Goal: Transaction & Acquisition: Purchase product/service

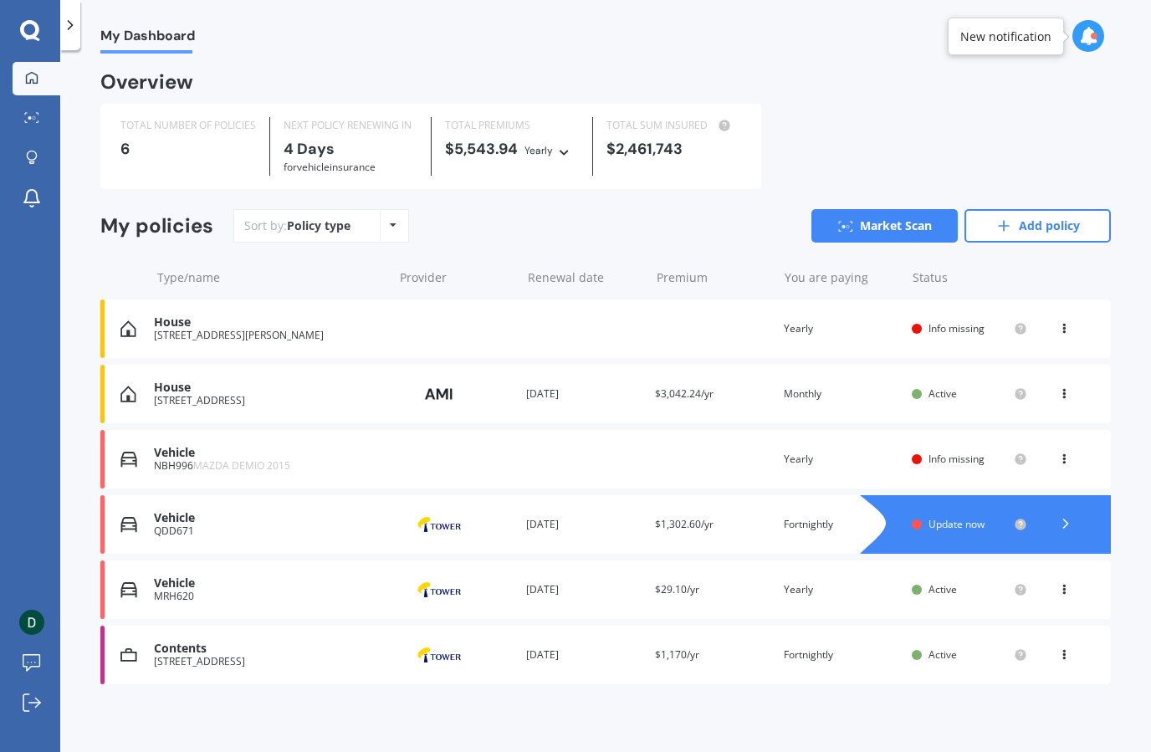
click at [648, 319] on div "House [STREET_ADDRESS][PERSON_NAME] Renewal date Premium You are paying Yearly …" at bounding box center [605, 328] width 1010 height 59
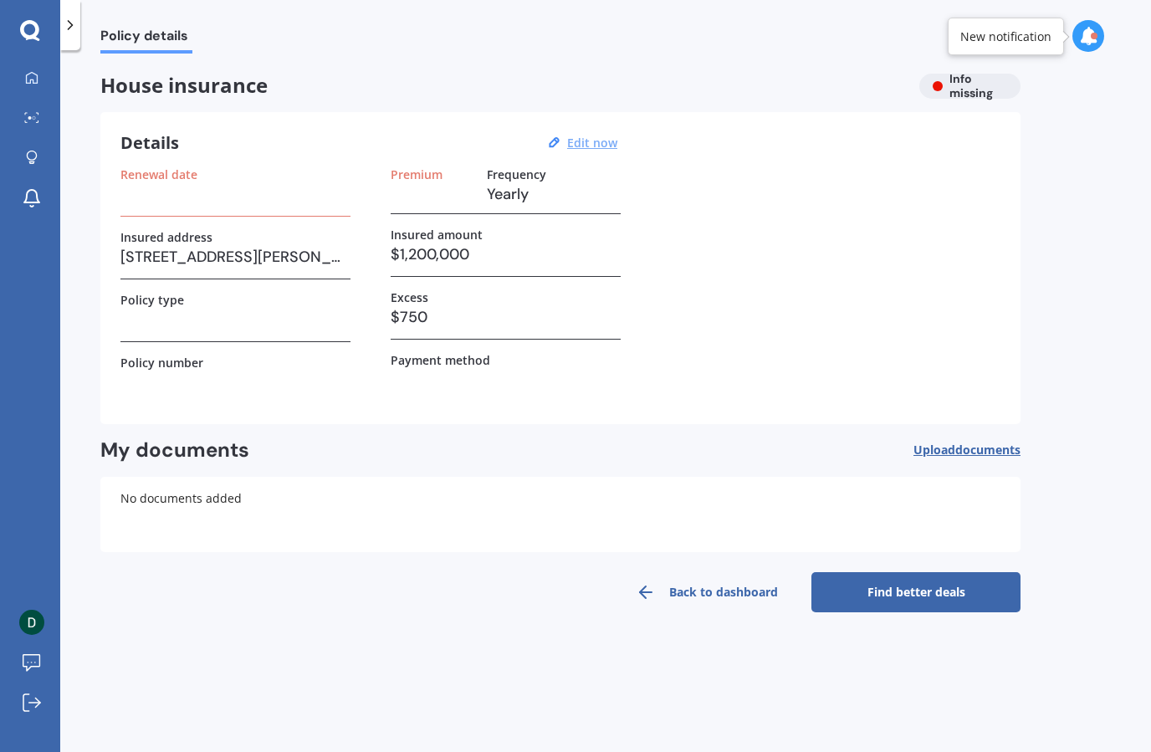
click at [608, 143] on u "Edit now" at bounding box center [592, 143] width 50 height 16
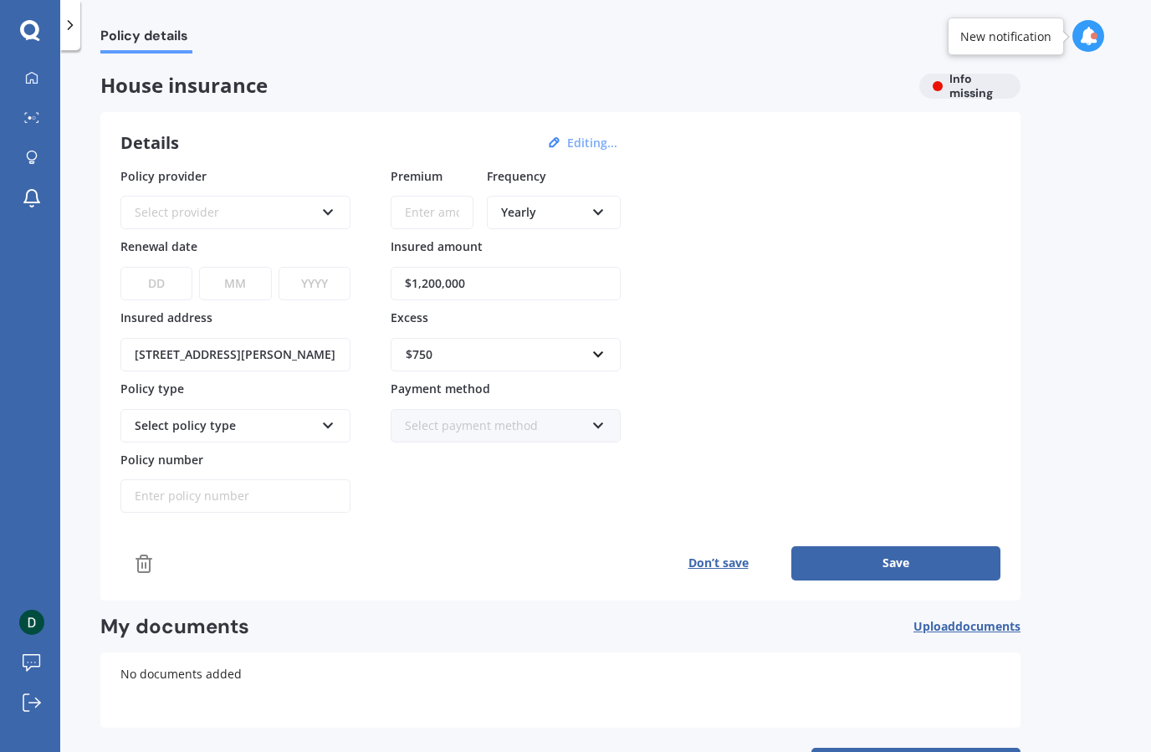
click at [204, 216] on div "Select provider" at bounding box center [225, 212] width 180 height 18
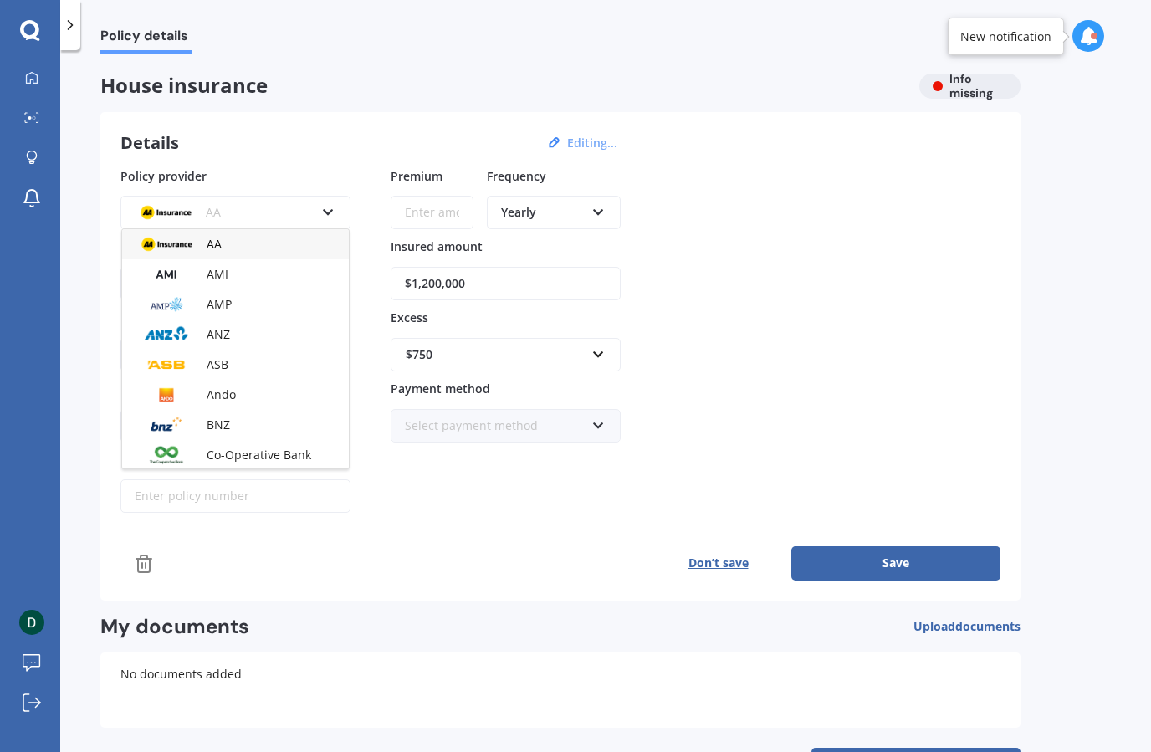
click at [204, 216] on div "AA" at bounding box center [225, 212] width 180 height 18
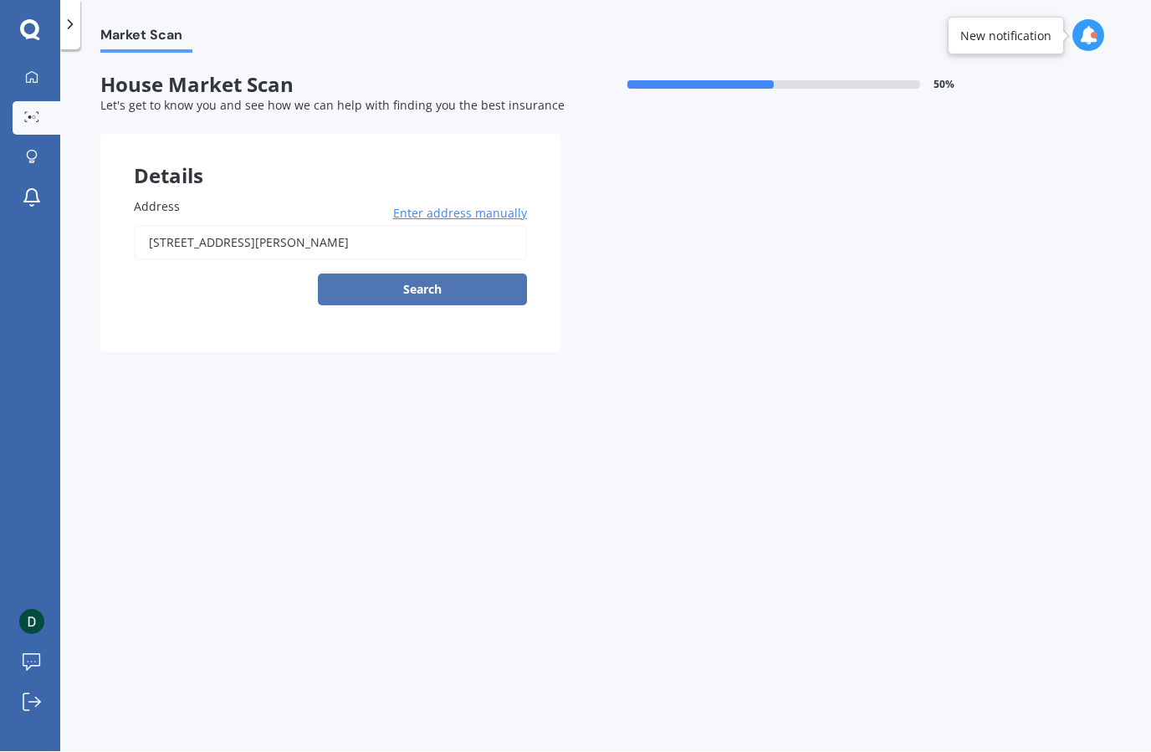
click at [447, 288] on button "Search" at bounding box center [422, 290] width 209 height 32
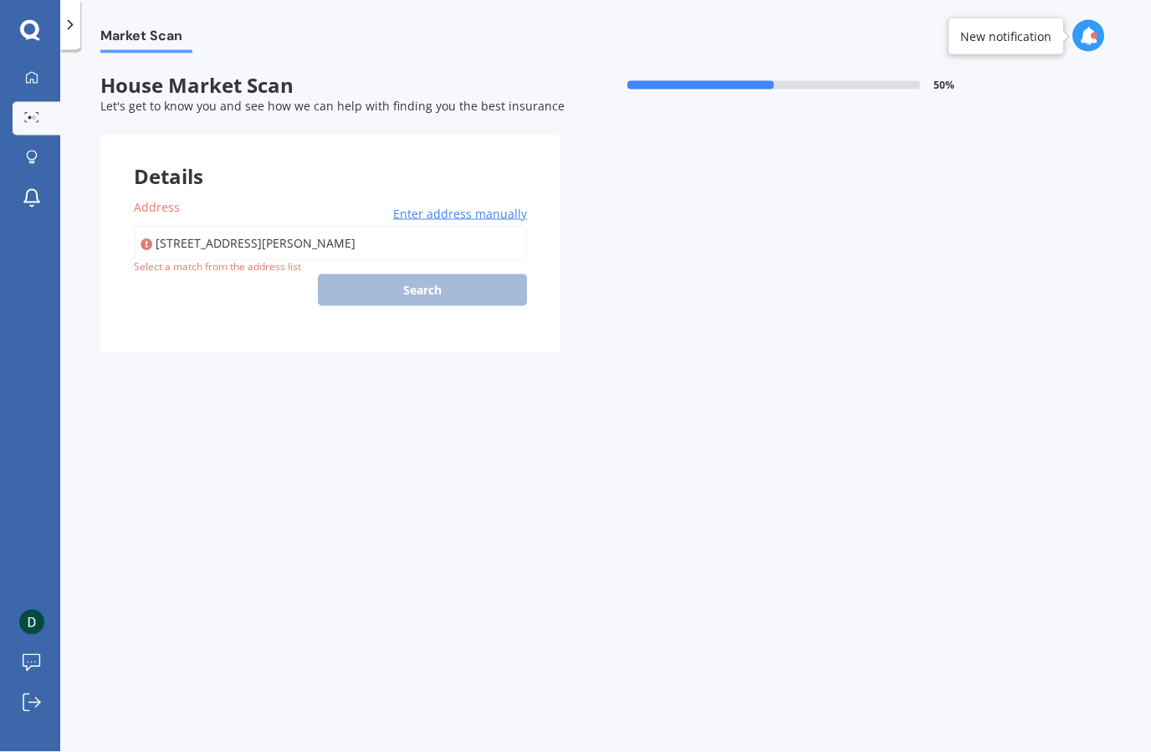
type input "[STREET_ADDRESS][PERSON_NAME]"
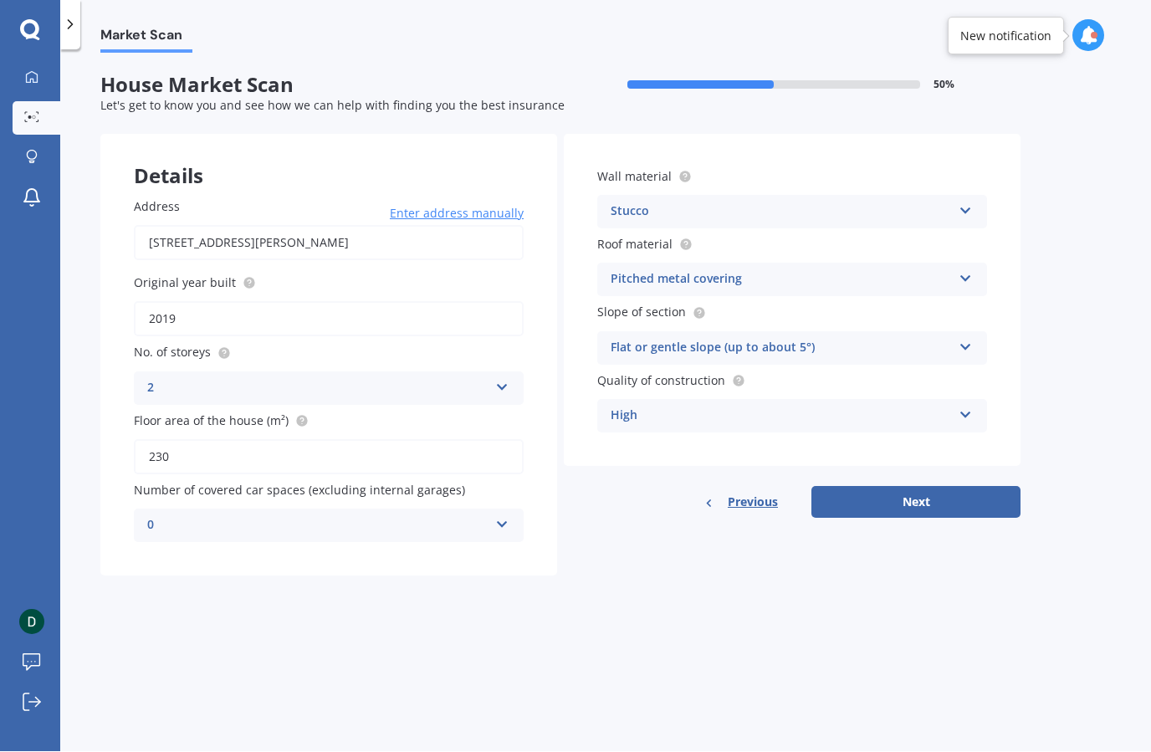
click at [668, 350] on div "Flat or gentle slope (up to about 5°)" at bounding box center [781, 349] width 341 height 20
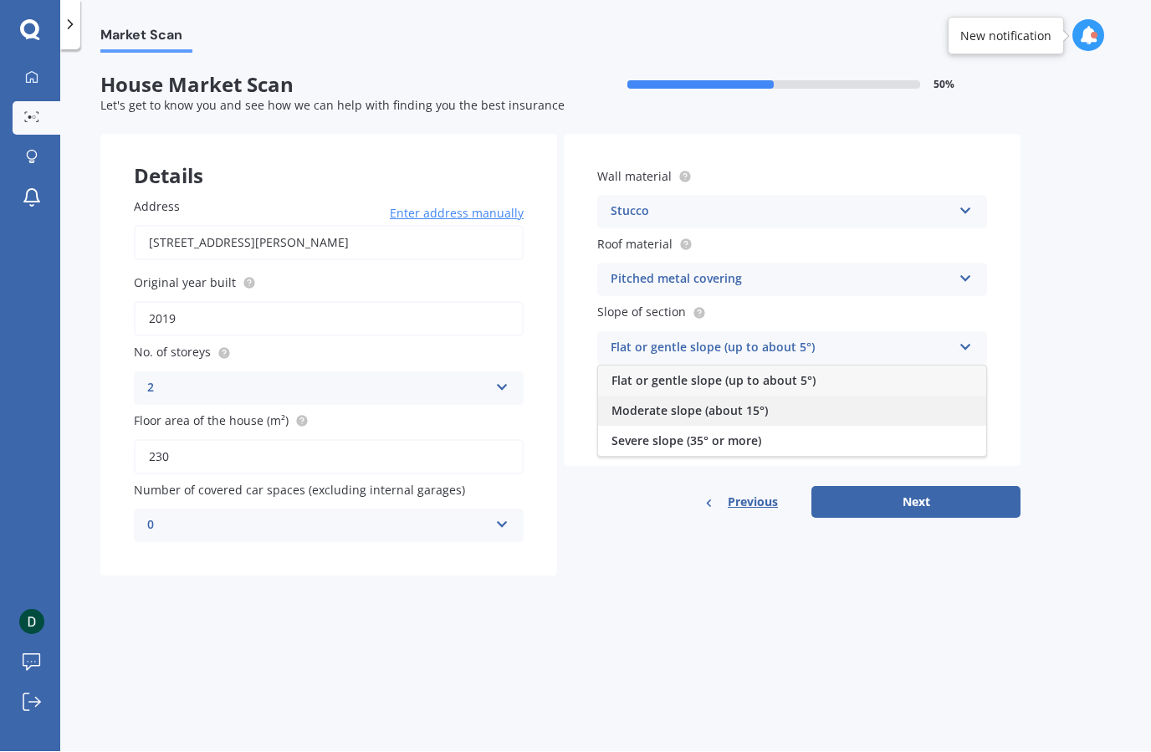
click at [667, 406] on span "Moderate slope (about 15°)" at bounding box center [689, 411] width 156 height 16
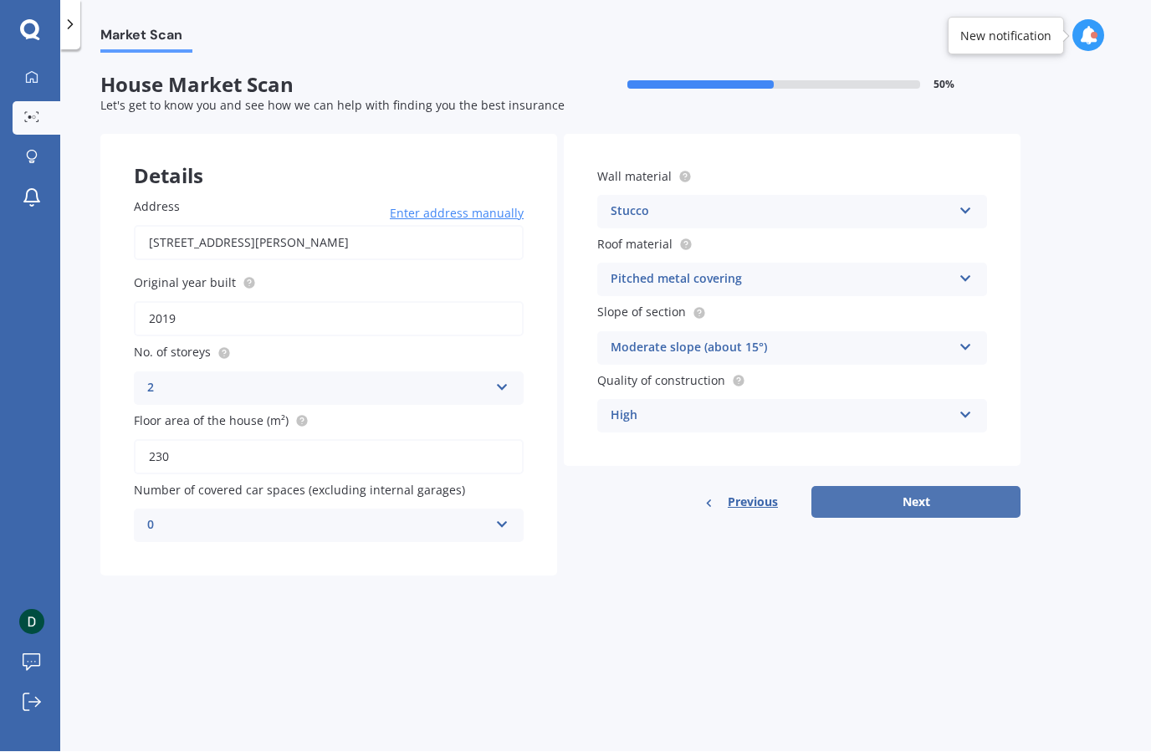
click at [898, 504] on button "Next" at bounding box center [915, 503] width 209 height 32
select select "17"
select select "02"
select select "2007"
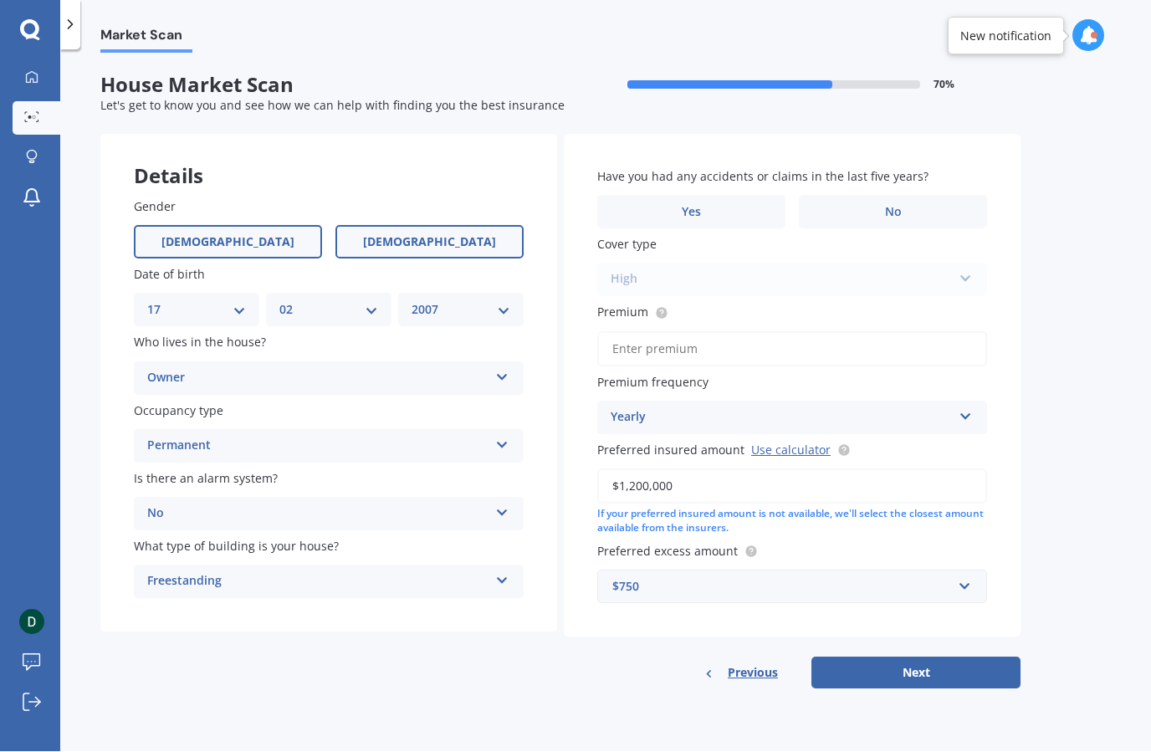
click at [216, 248] on label "[DEMOGRAPHIC_DATA]" at bounding box center [228, 242] width 188 height 33
click at [0, 0] on input "[DEMOGRAPHIC_DATA]" at bounding box center [0, 0] width 0 height 0
click at [194, 305] on select "DD 01 02 03 04 05 06 07 08 09 10 11 12 13 14 15 16 17 18 19 20 21 22 23 24 25 2…" at bounding box center [196, 310] width 99 height 18
select select "07"
click at [301, 307] on select "MM 01 02 03 04 05 06 07 08 09 10 11 12" at bounding box center [328, 310] width 99 height 18
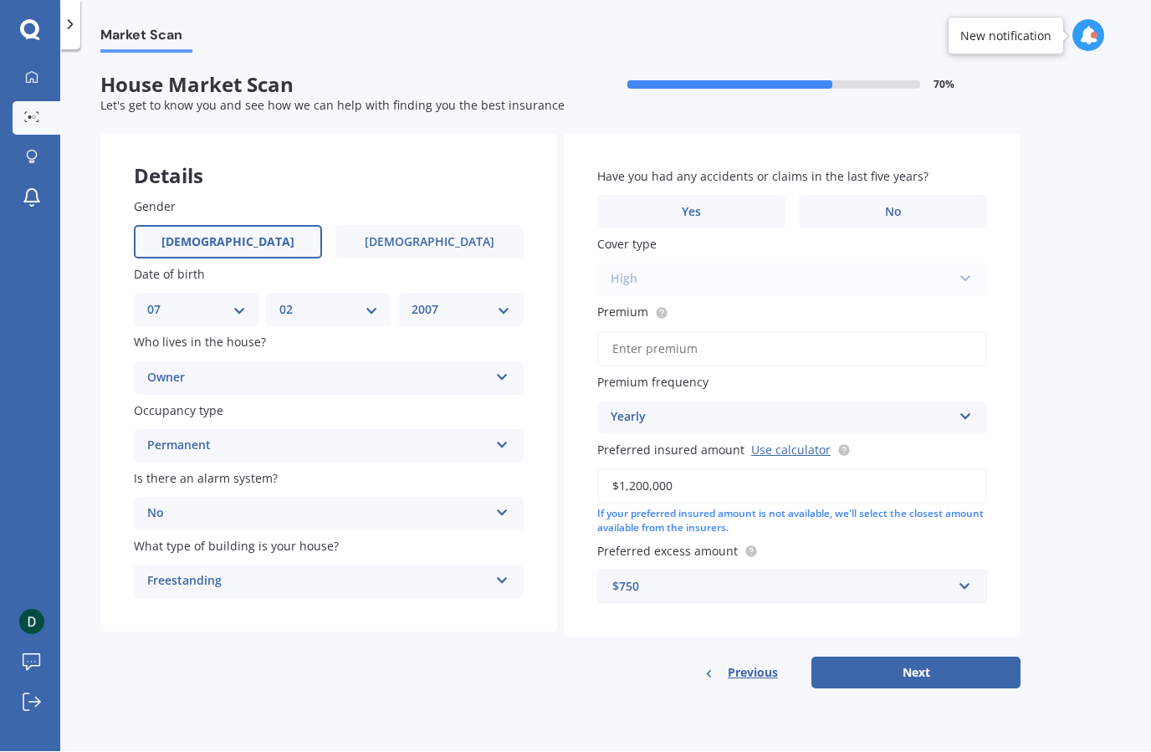
select select "10"
click at [449, 301] on select "YYYY 2009 2008 2007 2006 2005 2004 2003 2002 2001 2000 1999 1998 1997 1996 1995…" at bounding box center [460, 310] width 99 height 18
select select "1976"
click at [885, 207] on span "No" at bounding box center [893, 213] width 17 height 14
click at [0, 0] on input "No" at bounding box center [0, 0] width 0 height 0
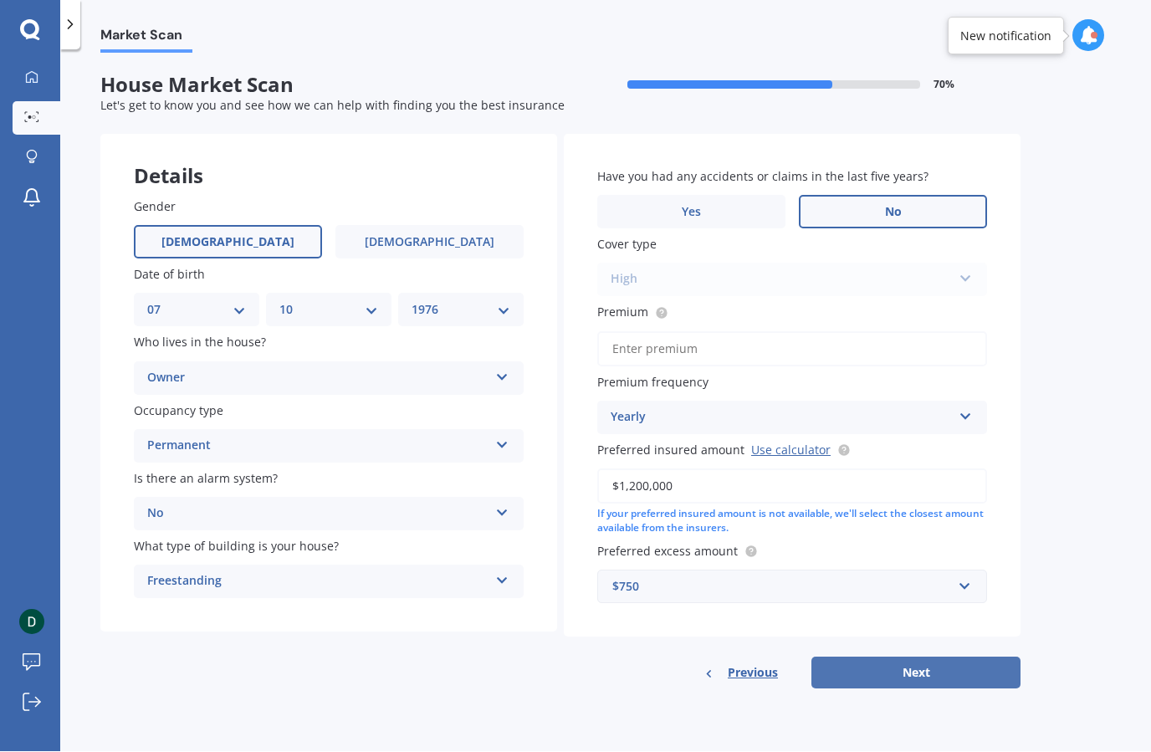
click at [906, 669] on button "Next" at bounding box center [915, 673] width 209 height 32
type input "$2,300.00"
click at [931, 661] on button "Next" at bounding box center [915, 673] width 209 height 32
select select "07"
select select "10"
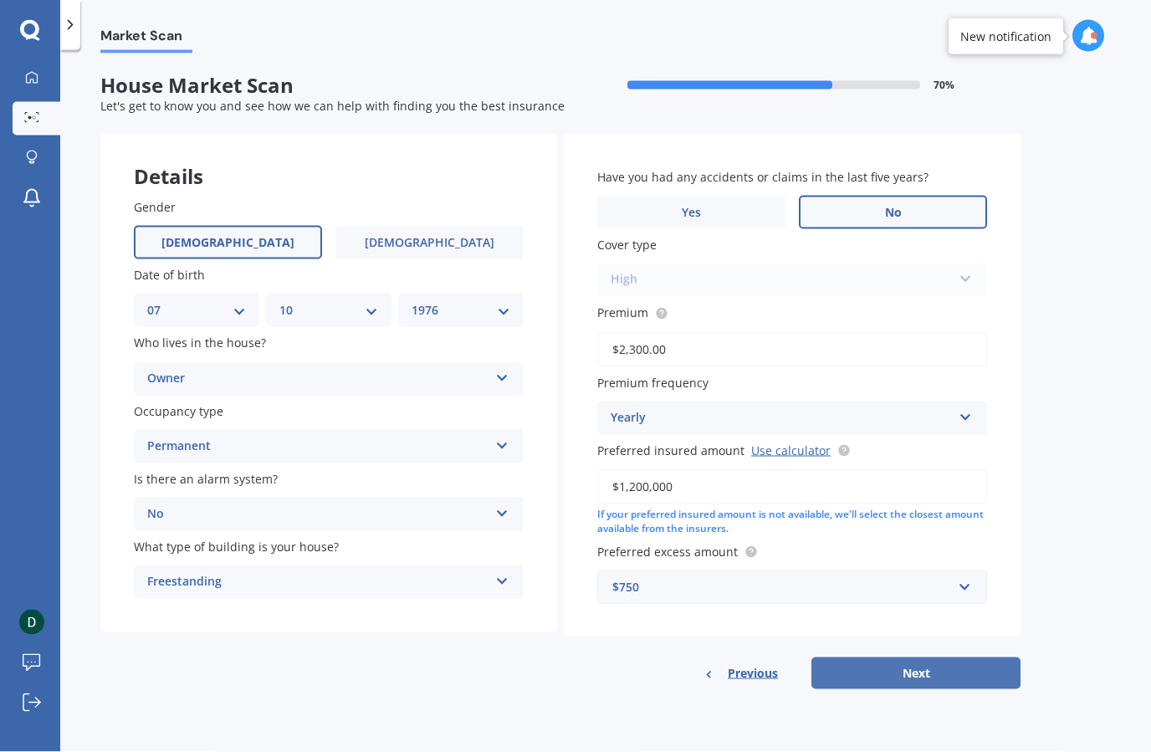
select select "1976"
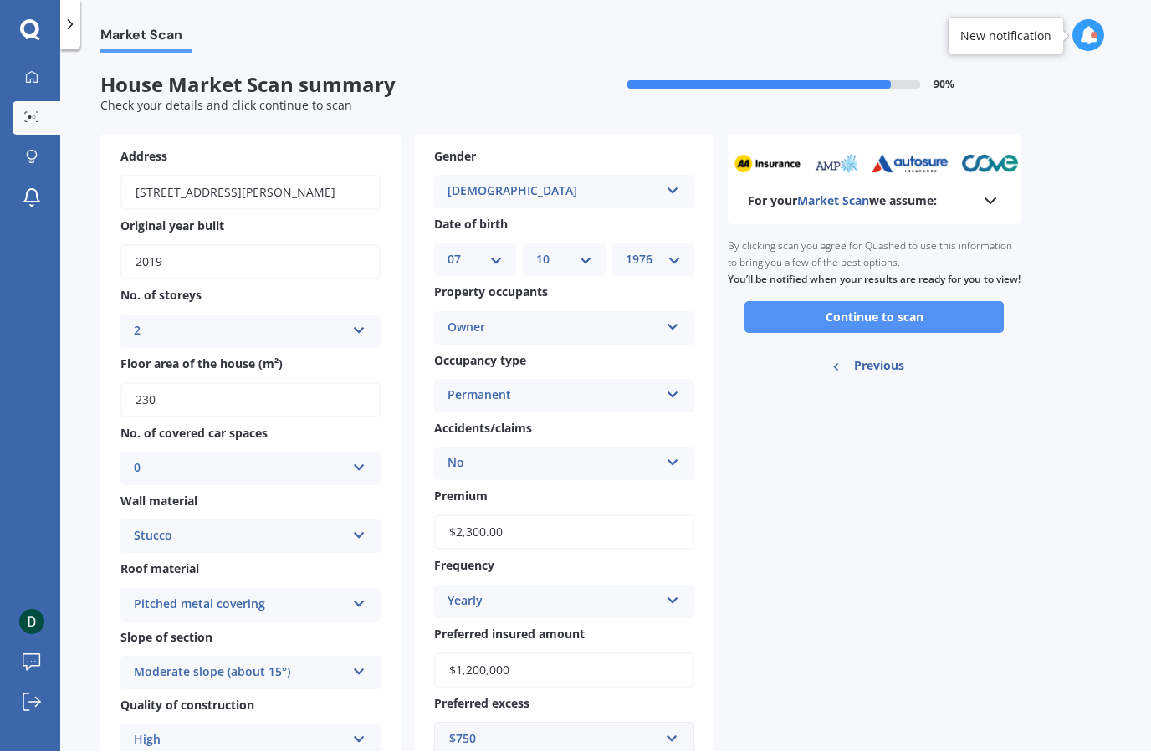
click at [907, 334] on button "Continue to scan" at bounding box center [873, 318] width 259 height 32
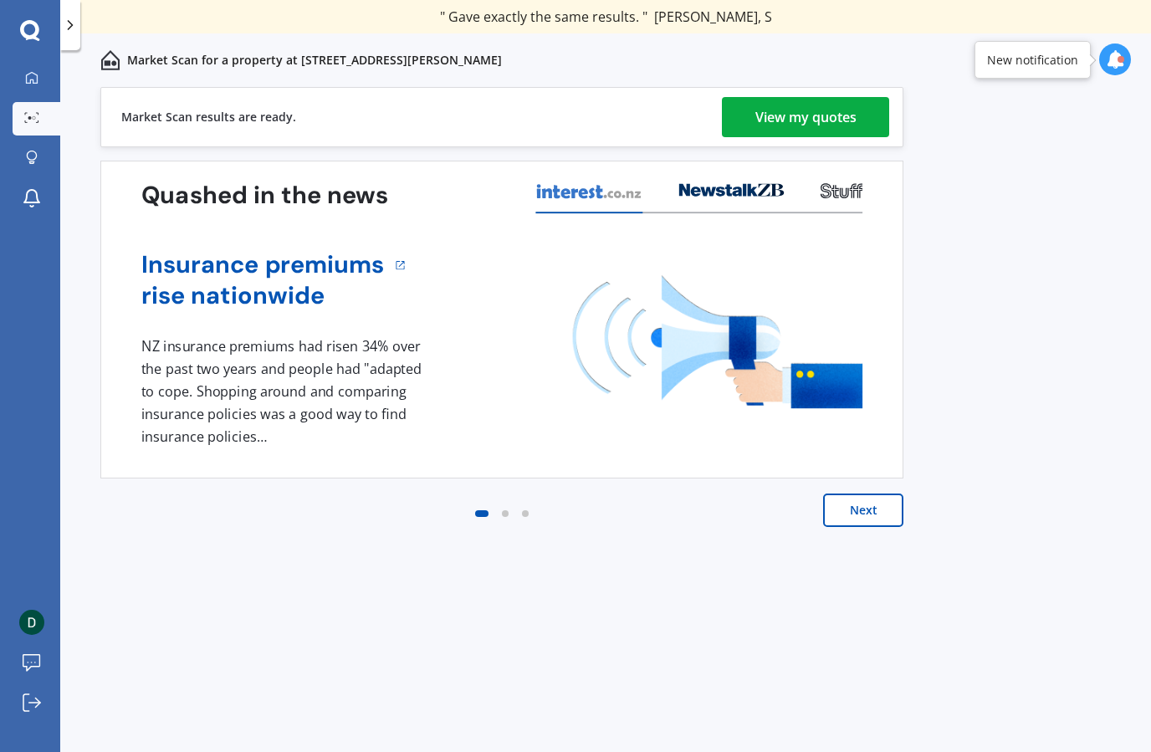
click at [834, 116] on div "View my quotes" at bounding box center [805, 117] width 101 height 40
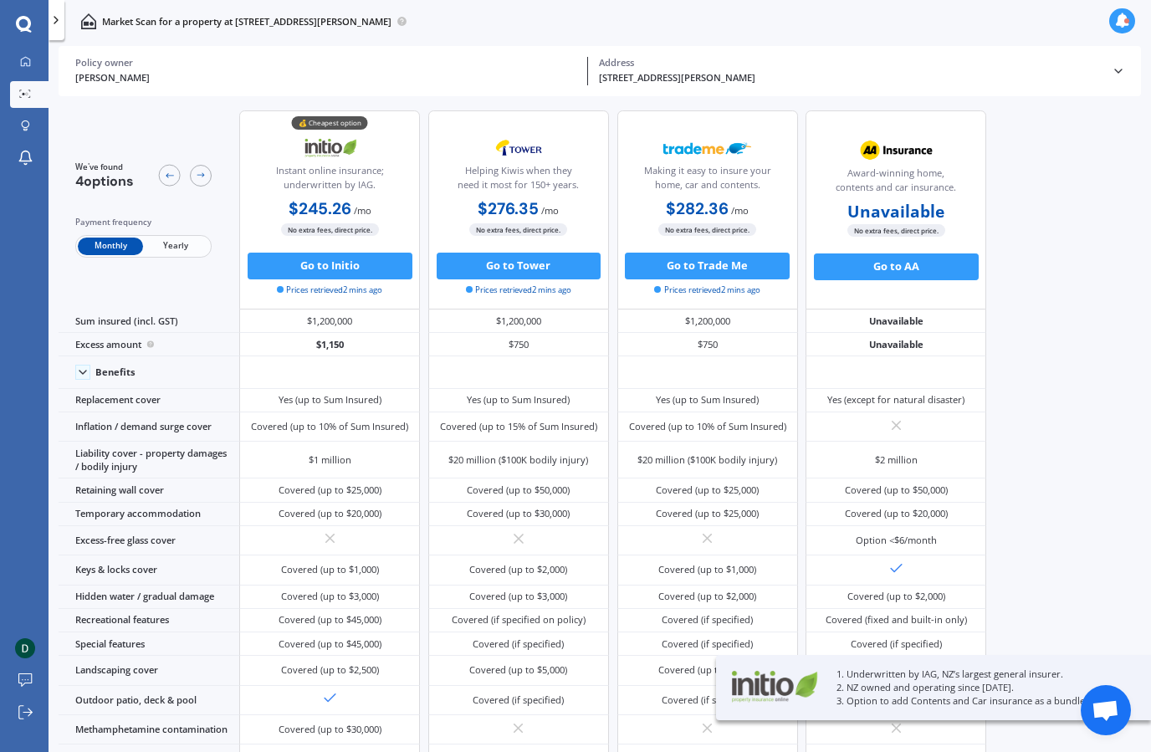
click at [180, 250] on span "Yearly" at bounding box center [175, 247] width 65 height 18
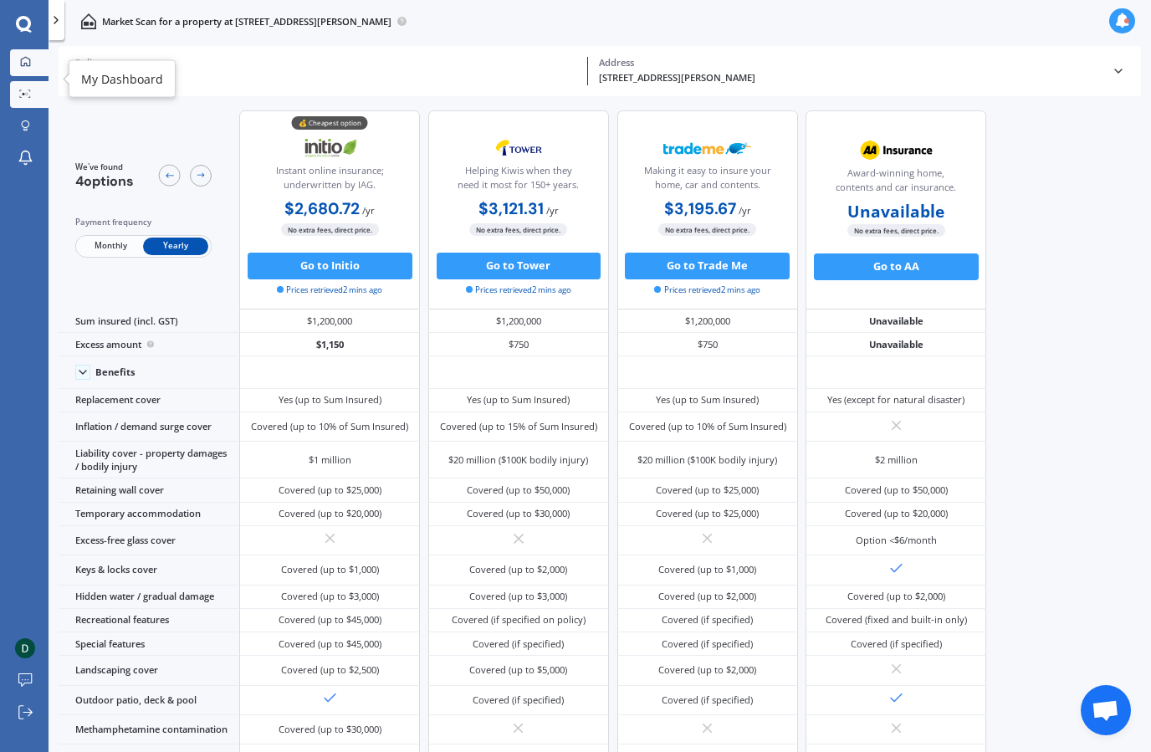
click at [25, 65] on icon at bounding box center [25, 61] width 9 height 9
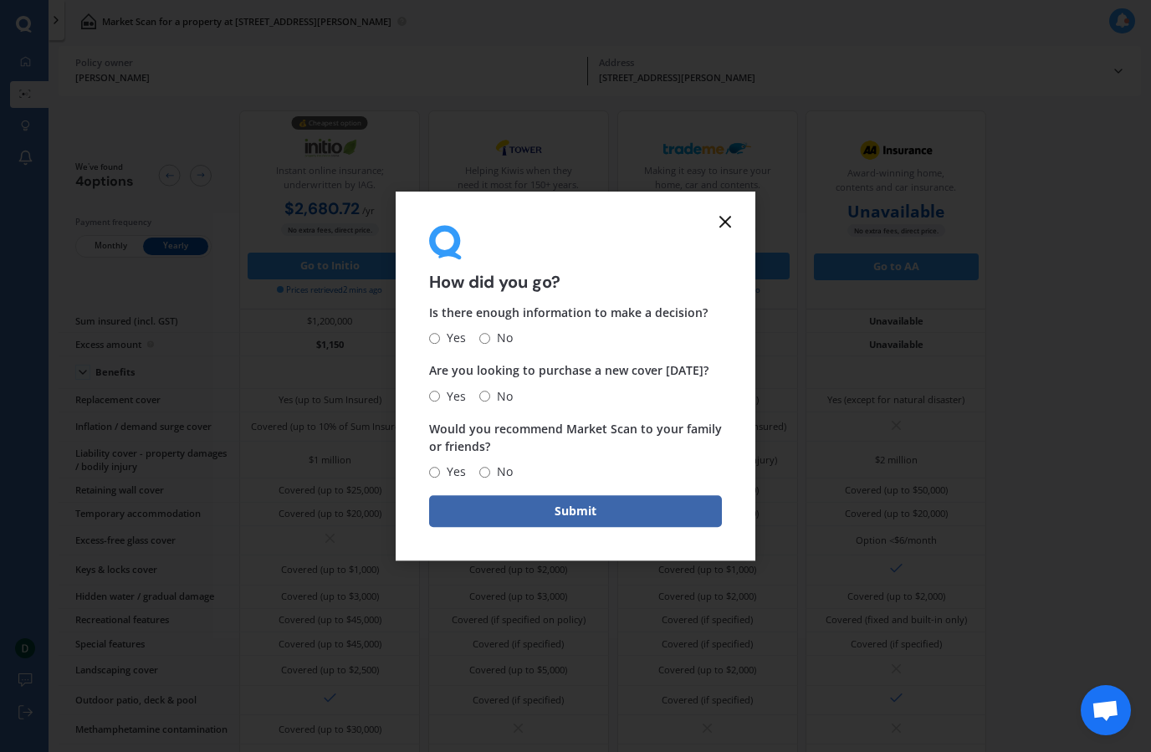
click at [726, 232] on icon at bounding box center [725, 222] width 20 height 20
